Goal: Task Accomplishment & Management: Manage account settings

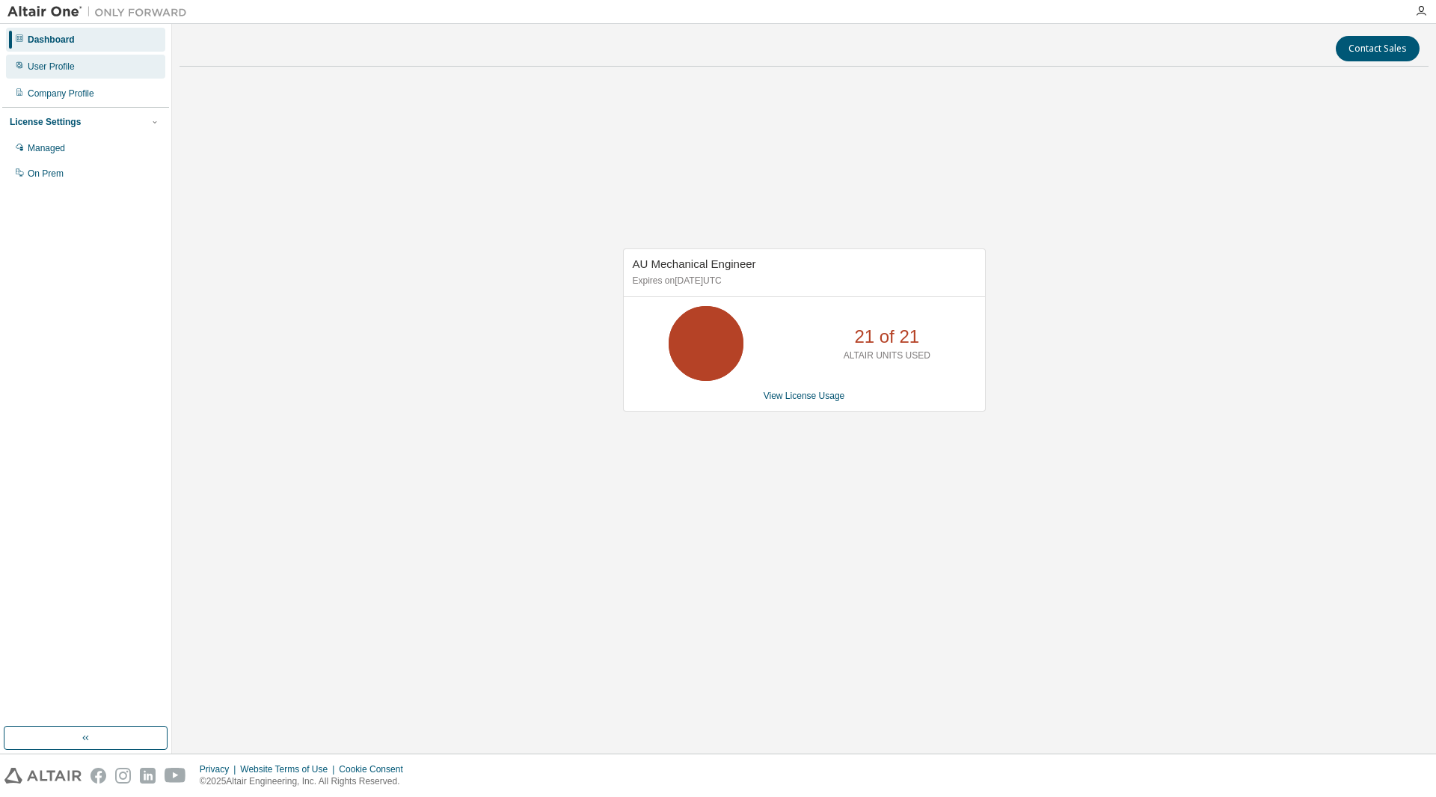
click at [49, 71] on div "User Profile" at bounding box center [51, 67] width 47 height 12
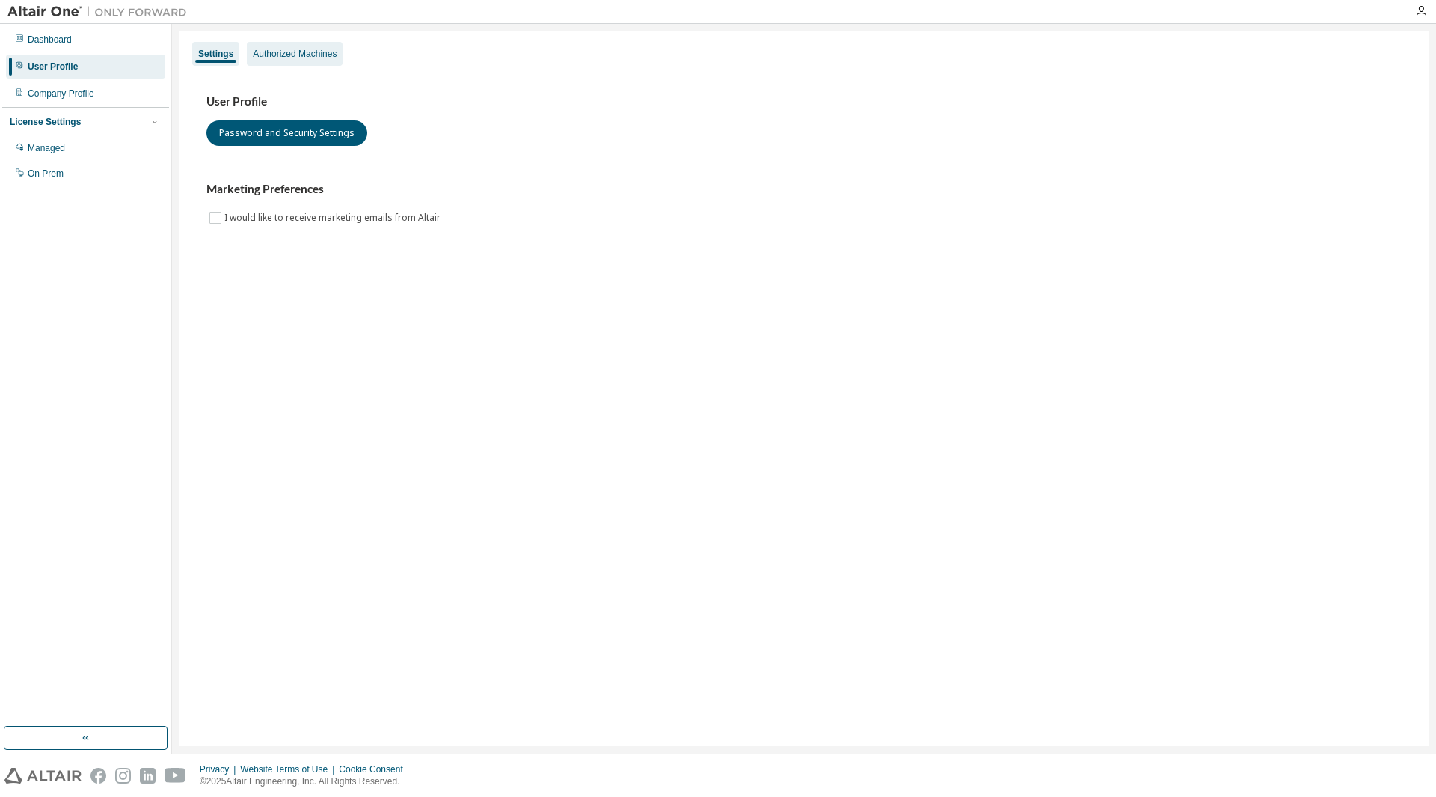
click at [271, 55] on div "Authorized Machines" at bounding box center [295, 54] width 84 height 12
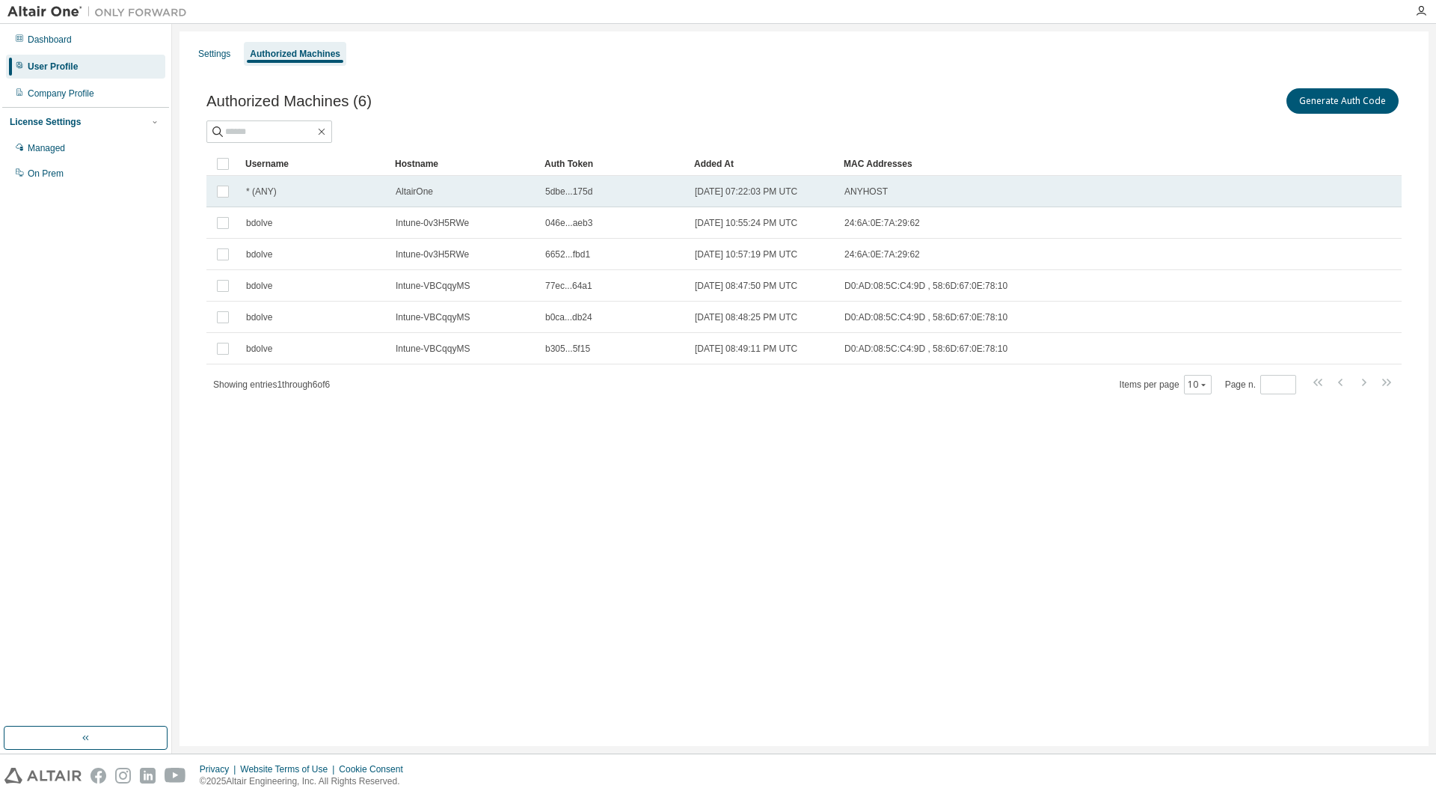
click at [552, 191] on span "5dbe...175d" at bounding box center [568, 192] width 47 height 12
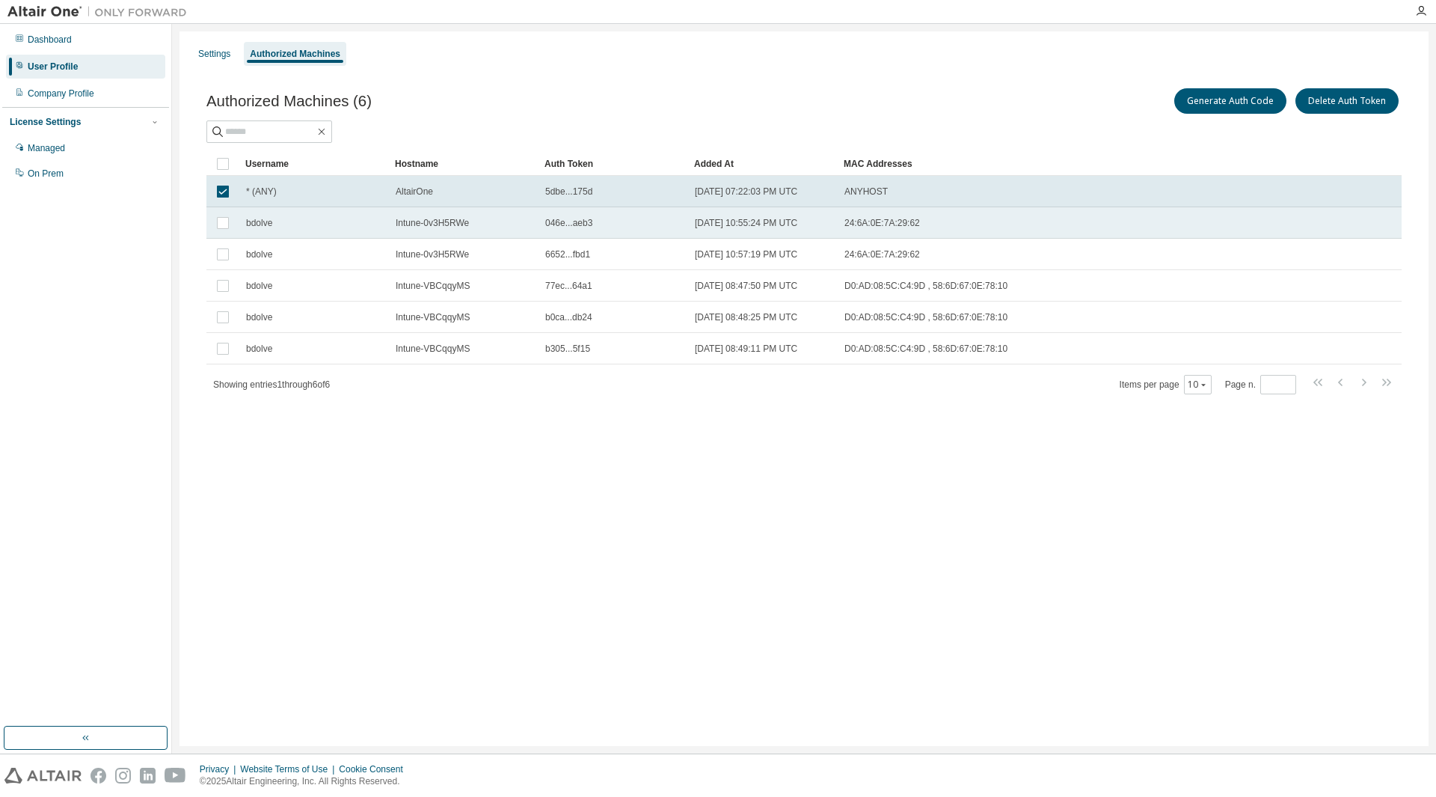
click at [599, 225] on div "046e...aeb3" at bounding box center [613, 223] width 136 height 12
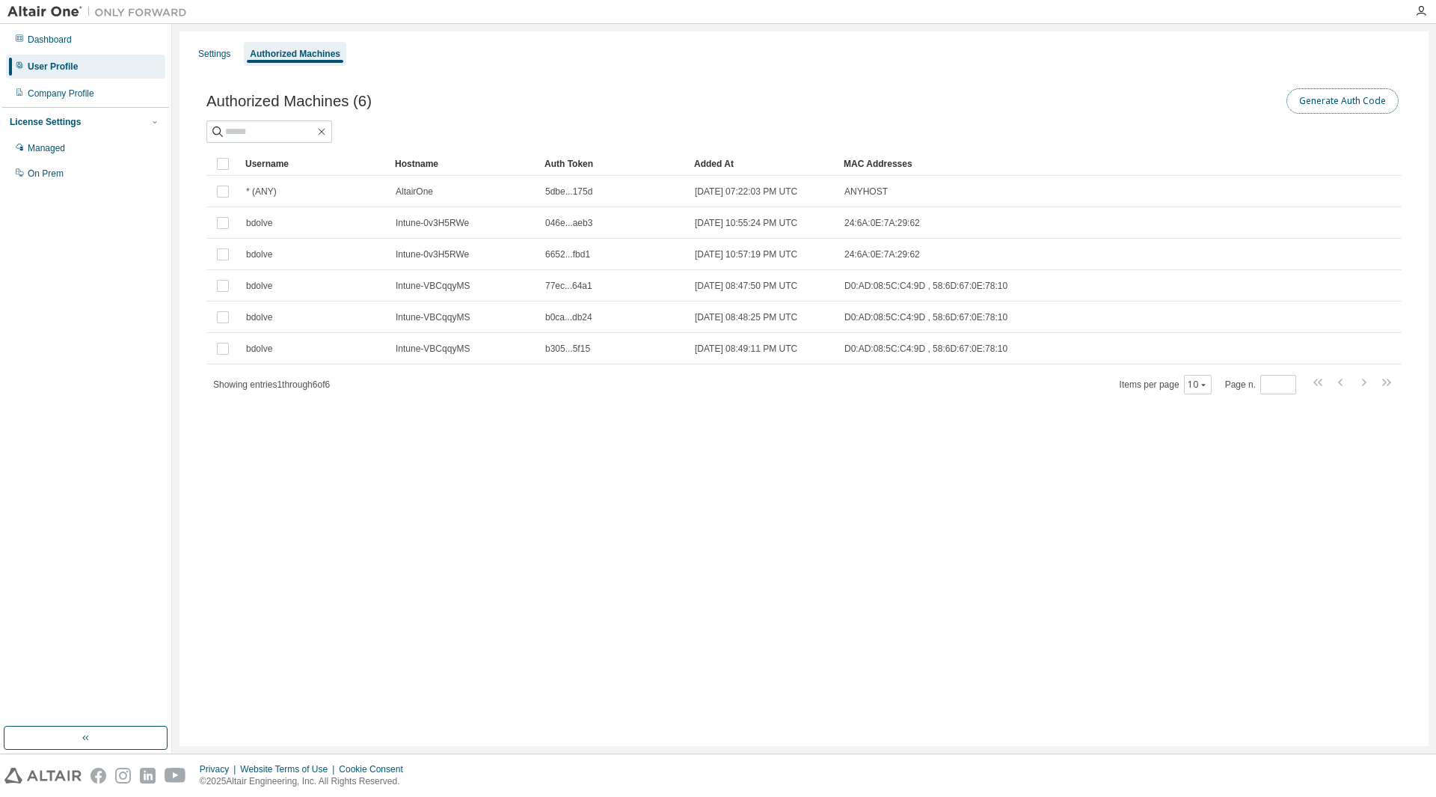
click at [1328, 91] on button "Generate Auth Code" at bounding box center [1343, 100] width 112 height 25
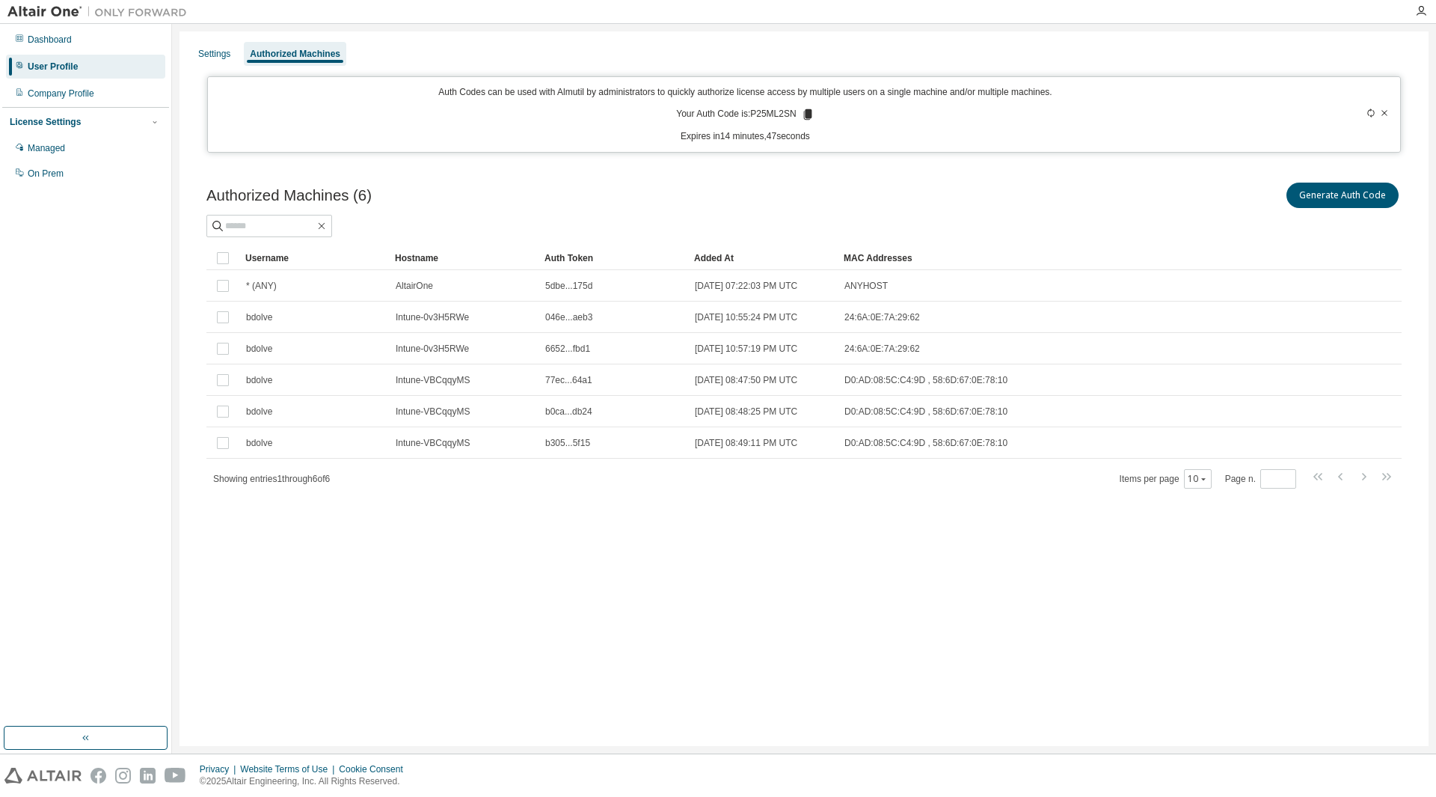
click at [776, 111] on p "Your Auth Code is: P25ML2SN" at bounding box center [745, 114] width 138 height 13
click at [774, 112] on p "Your Auth Code is: P25ML2SN" at bounding box center [745, 114] width 138 height 13
click at [806, 113] on icon at bounding box center [807, 114] width 8 height 10
click at [780, 189] on div "Authorized Machines (6) Generate Auth Code" at bounding box center [803, 195] width 1195 height 31
click at [43, 147] on div "Managed" at bounding box center [46, 148] width 37 height 12
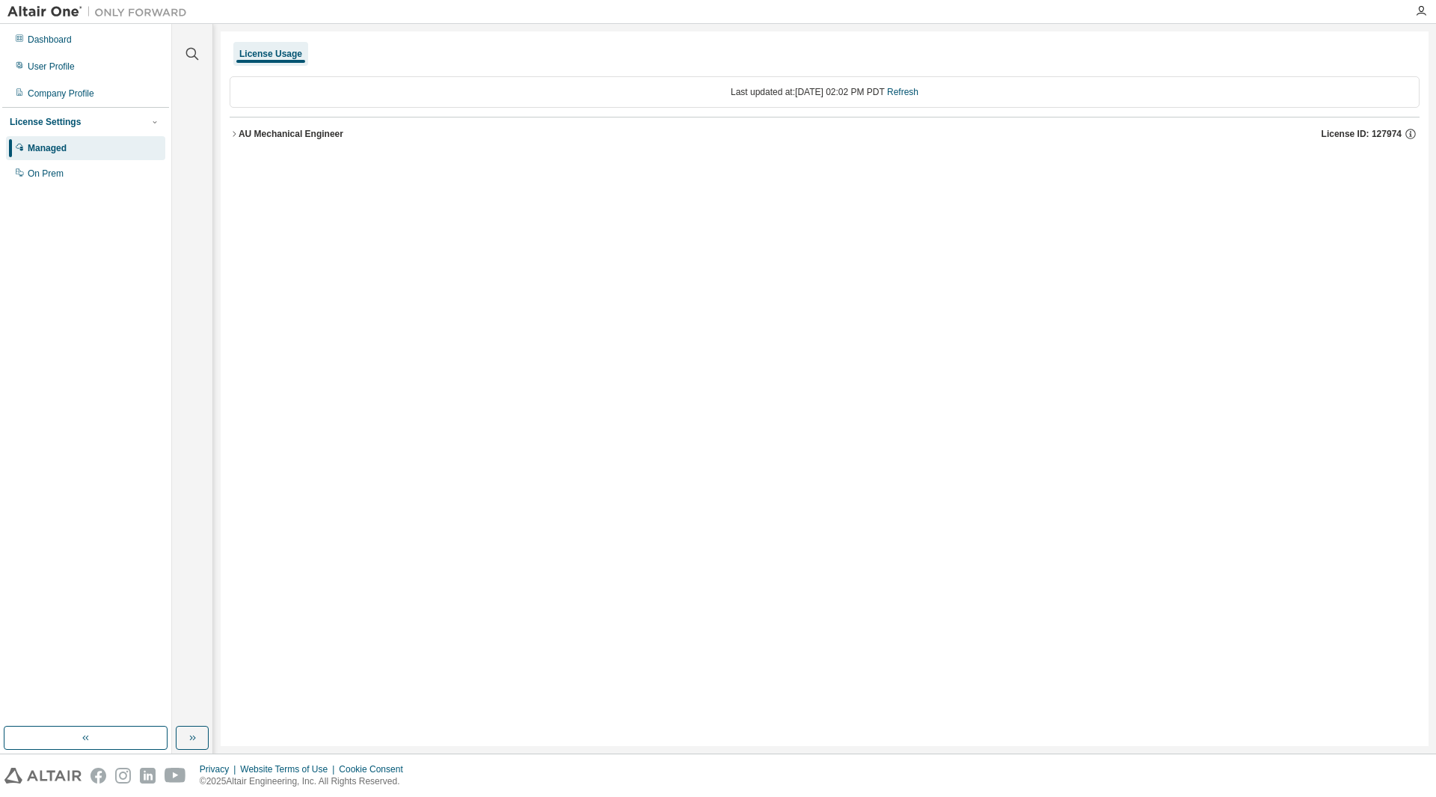
click at [38, 129] on div "License Settings" at bounding box center [86, 121] width 152 height 13
click at [31, 10] on img at bounding box center [100, 11] width 187 height 15
drag, startPoint x: 1413, startPoint y: 10, endPoint x: 1424, endPoint y: 22, distance: 15.3
click at [1412, 11] on div at bounding box center [1421, 11] width 30 height 12
click at [1428, 18] on div at bounding box center [1421, 11] width 30 height 22
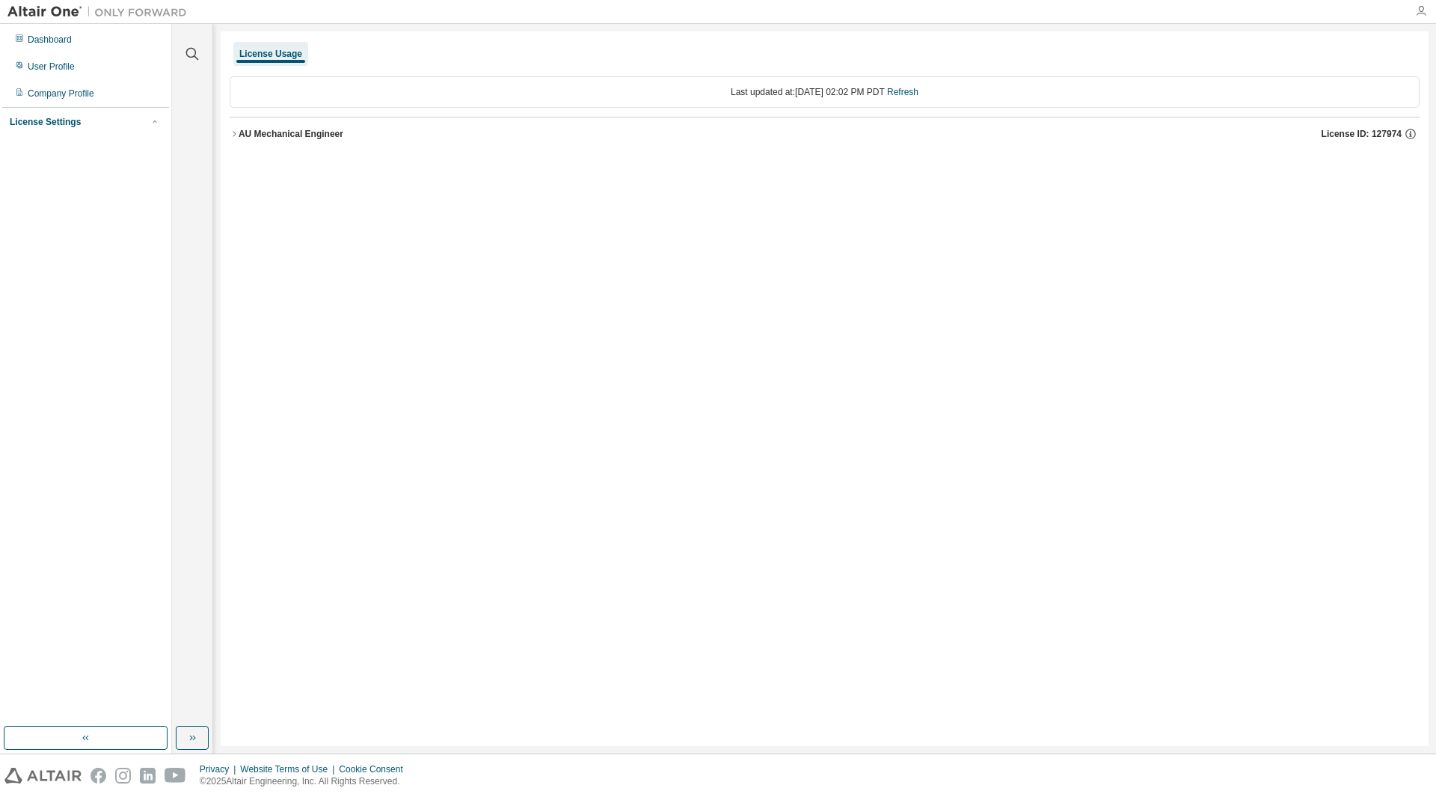
click at [1424, 11] on icon "button" at bounding box center [1421, 11] width 12 height 12
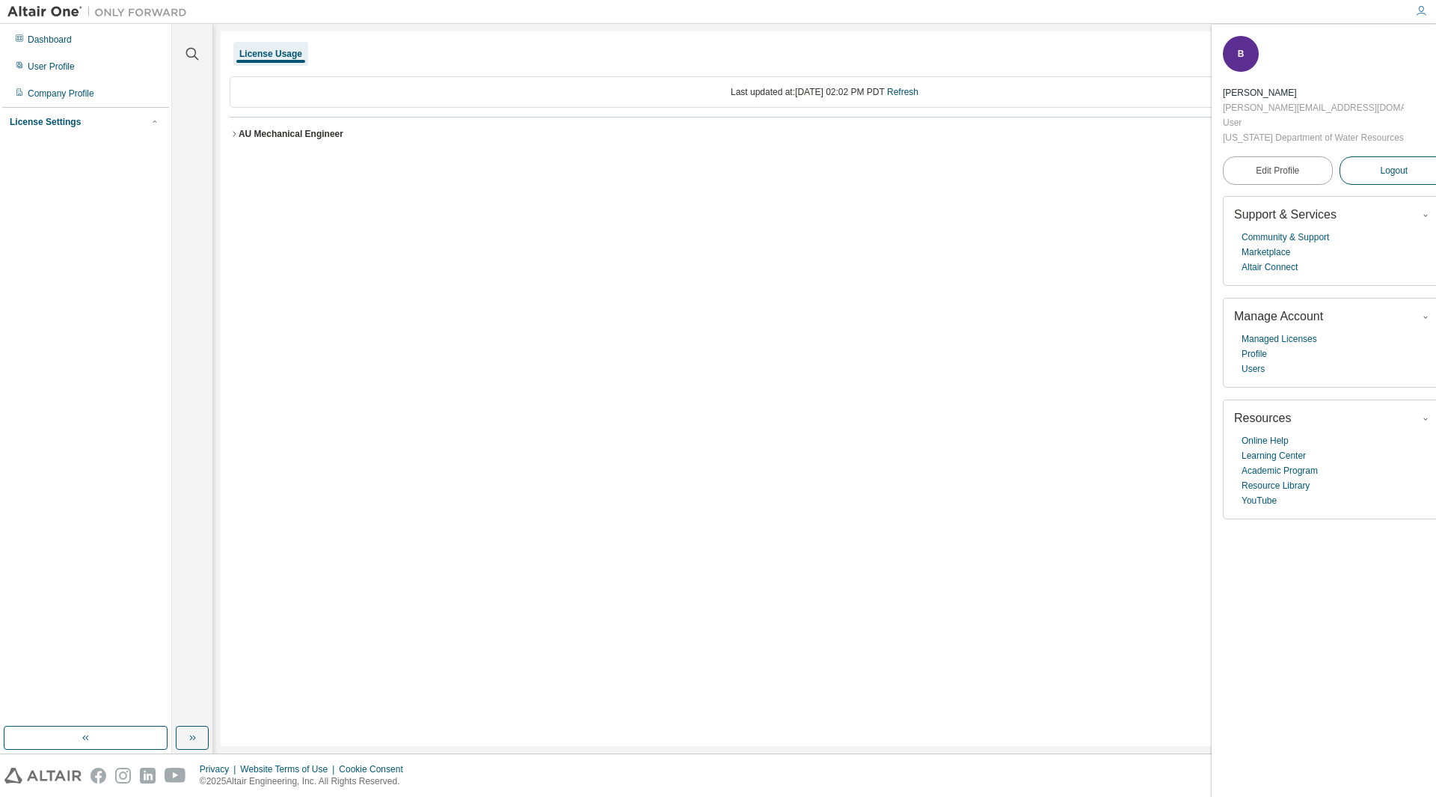
click at [1380, 163] on span "Logout" at bounding box center [1394, 170] width 28 height 15
